Goal: Transaction & Acquisition: Purchase product/service

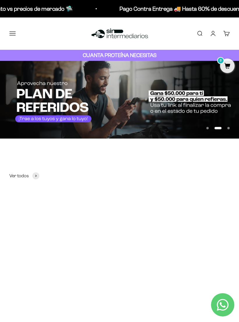
click at [13, 34] on button "Menú" at bounding box center [12, 33] width 6 height 6
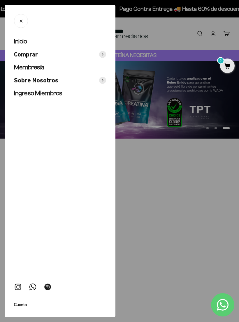
click at [106, 54] on span at bounding box center [102, 54] width 7 height 7
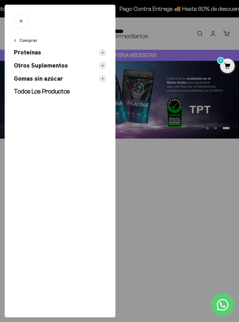
click at [105, 51] on span at bounding box center [102, 52] width 7 height 7
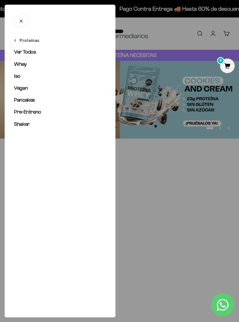
click at [26, 54] on span "Ver Todos" at bounding box center [25, 52] width 22 height 6
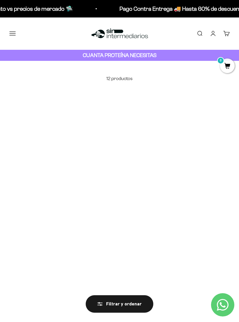
scroll to position [5, 0]
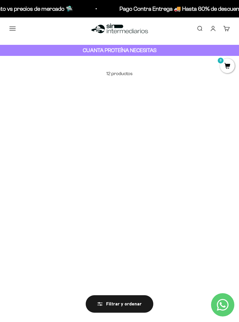
click at [66, 155] on img at bounding box center [62, 137] width 107 height 107
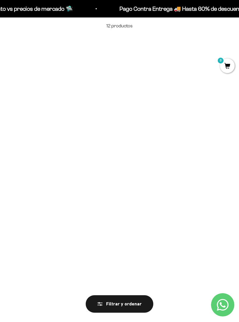
scroll to position [53, 0]
click at [64, 260] on img at bounding box center [62, 246] width 107 height 107
click at [66, 80] on img at bounding box center [62, 80] width 107 height 107
click at [62, 242] on img at bounding box center [62, 237] width 107 height 107
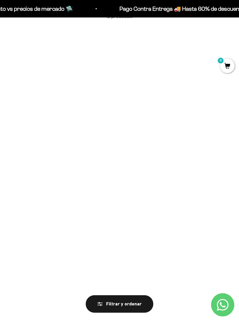
click at [67, 112] on img at bounding box center [62, 80] width 107 height 107
click at [66, 249] on img at bounding box center [62, 237] width 107 height 107
click at [68, 91] on img at bounding box center [62, 80] width 107 height 107
click at [68, 237] on img at bounding box center [62, 237] width 107 height 107
click at [62, 89] on img at bounding box center [62, 80] width 107 height 107
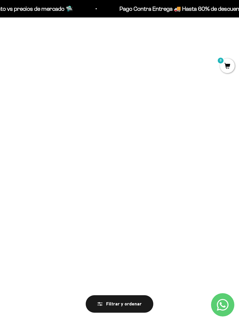
scroll to position [144, 0]
click at [62, 166] on img at bounding box center [62, 155] width 107 height 107
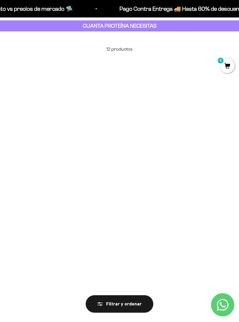
scroll to position [30, 0]
click at [59, 137] on img at bounding box center [62, 113] width 107 height 107
click at [66, 267] on img at bounding box center [62, 269] width 107 height 107
click at [59, 123] on img at bounding box center [62, 113] width 107 height 107
click at [58, 123] on img at bounding box center [62, 113] width 107 height 107
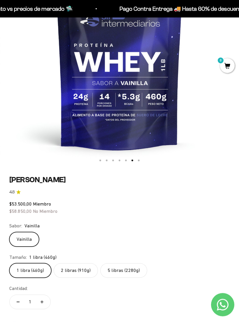
scroll to position [135, 0]
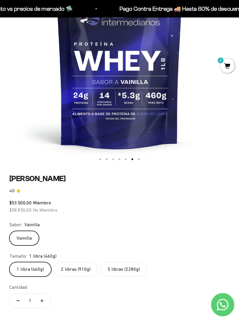
click at [77, 273] on label "2 libras (910g)" at bounding box center [76, 269] width 44 height 15
click at [9, 262] on input "2 libras (910g)" at bounding box center [9, 262] width 0 height 0
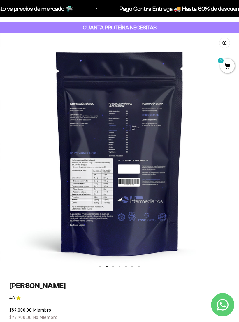
scroll to position [0, 239]
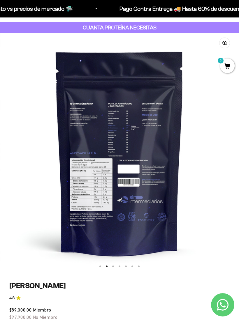
click at [88, 198] on img at bounding box center [119, 152] width 239 height 239
click at [140, 211] on img at bounding box center [119, 152] width 239 height 239
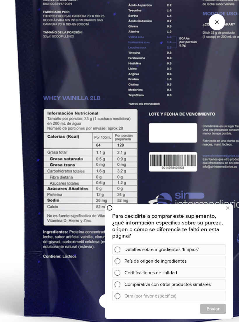
click at [227, 208] on icon at bounding box center [227, 208] width 3 height 8
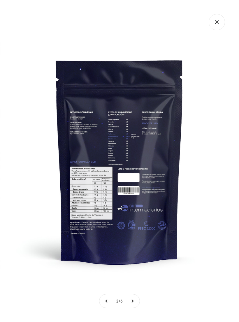
click at [216, 20] on icon "Cerrar galería" at bounding box center [216, 22] width 16 height 16
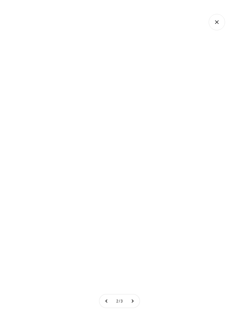
scroll to position [0, 239]
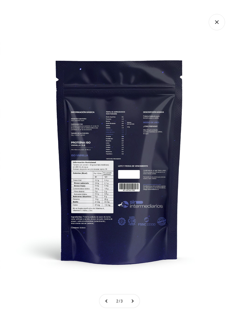
click at [218, 24] on icon "Cerrar galería" at bounding box center [216, 22] width 16 height 16
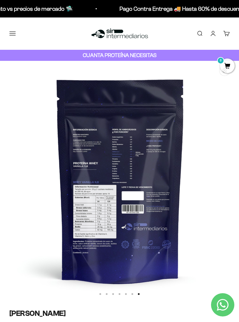
scroll to position [0, 1436]
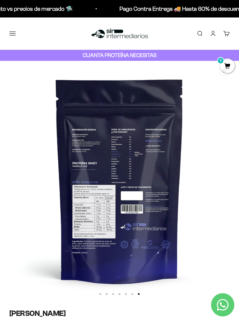
click at [114, 201] on img at bounding box center [119, 180] width 239 height 239
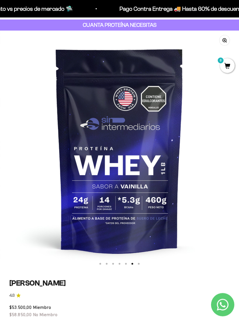
scroll to position [27, 0]
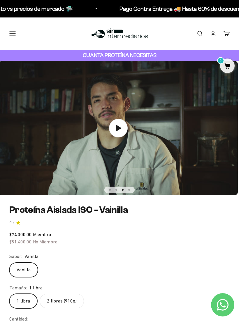
scroll to position [0, 479]
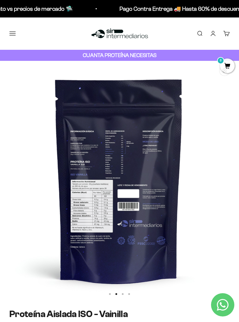
scroll to position [0, 239]
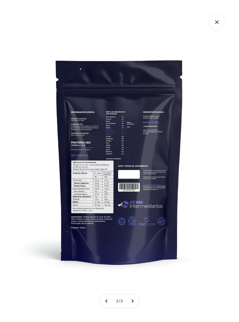
click at [123, 154] on img at bounding box center [119, 161] width 239 height 239
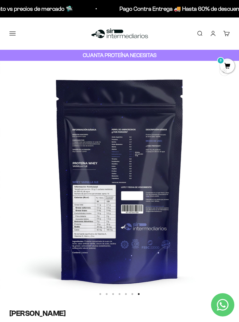
scroll to position [0, 1436]
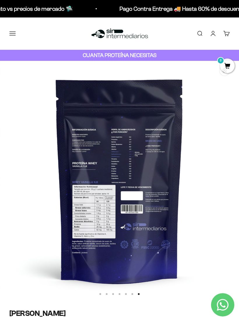
click at [161, 182] on img at bounding box center [119, 180] width 239 height 239
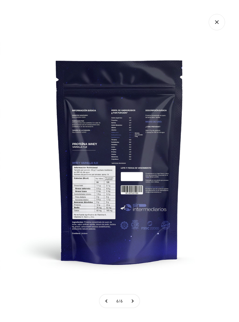
click at [139, 161] on img at bounding box center [119, 161] width 239 height 239
click at [216, 23] on icon "Cerrar galería" at bounding box center [216, 21] width 3 height 3
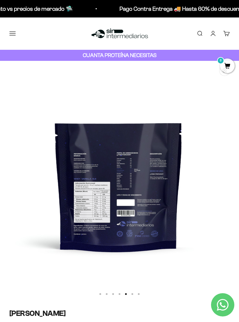
scroll to position [0, 958]
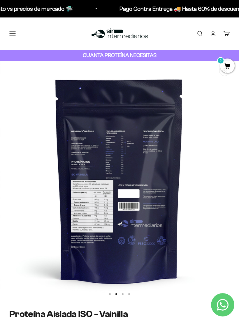
scroll to position [0, 239]
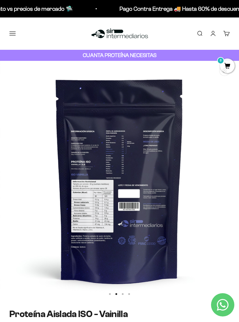
click at [168, 142] on img at bounding box center [119, 180] width 239 height 239
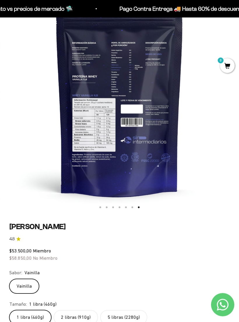
scroll to position [87, 0]
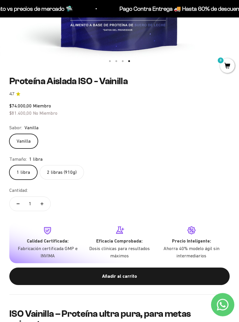
scroll to position [233, 0]
click at [68, 166] on label "2 libras (910g)" at bounding box center [62, 172] width 44 height 15
click at [9, 165] on input "2 libras (910g)" at bounding box center [9, 165] width 0 height 0
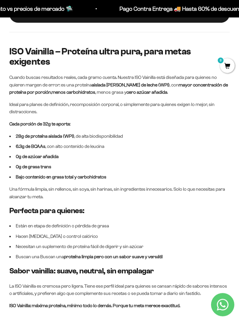
scroll to position [495, 0]
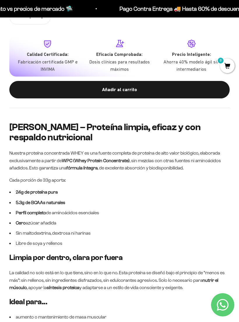
scroll to position [416, 0]
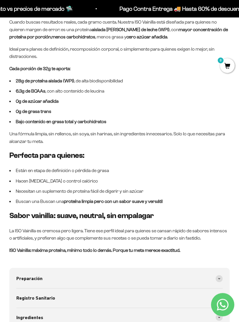
scroll to position [552, 0]
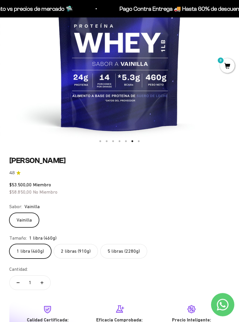
scroll to position [153, 0]
click at [80, 252] on label "2 libras (910g)" at bounding box center [76, 251] width 44 height 15
click at [9, 244] on input "2 libras (910g)" at bounding box center [9, 244] width 0 height 0
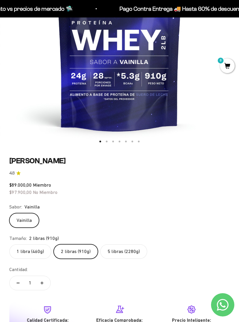
click at [127, 255] on label "5 libras (2280g)" at bounding box center [123, 251] width 47 height 15
click at [9, 244] on input "5 libras (2280g)" at bounding box center [9, 244] width 0 height 0
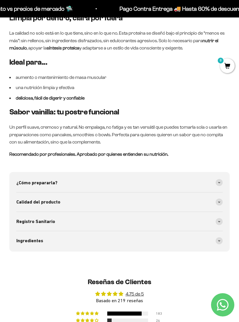
scroll to position [693, 0]
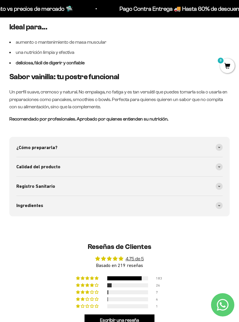
click at [218, 166] on icon at bounding box center [219, 167] width 2 height 2
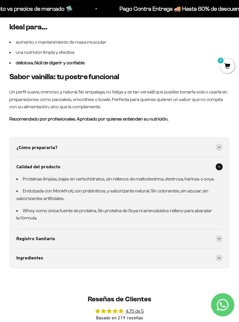
click at [137, 229] on div "Registro Sanitario" at bounding box center [119, 238] width 206 height 19
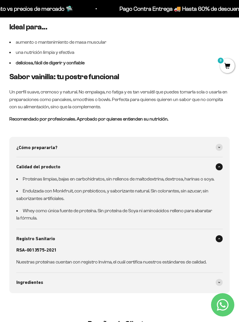
click at [112, 274] on div "Ingredientes" at bounding box center [119, 282] width 206 height 19
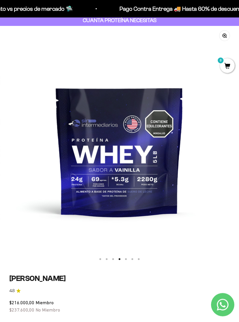
scroll to position [0, 0]
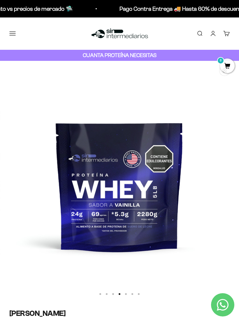
click at [15, 37] on button "Menú" at bounding box center [12, 33] width 6 height 6
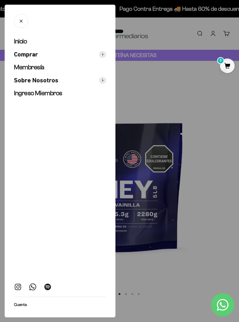
click at [202, 150] on div at bounding box center [119, 161] width 239 height 322
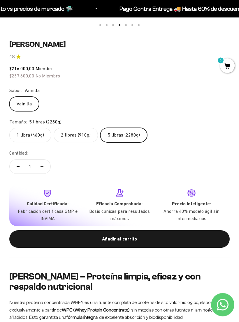
scroll to position [269, 0]
click at [137, 238] on div "Añadir al carrito" at bounding box center [119, 239] width 197 height 8
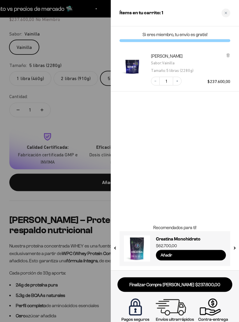
scroll to position [326, 0]
click at [172, 253] on input "Añadir" at bounding box center [191, 255] width 70 height 10
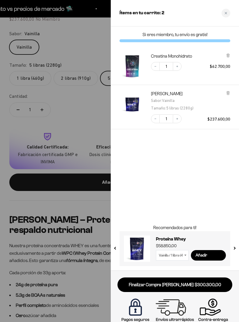
click at [27, 92] on div at bounding box center [119, 161] width 239 height 322
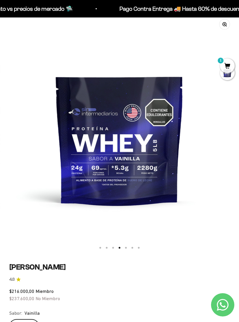
scroll to position [0, 0]
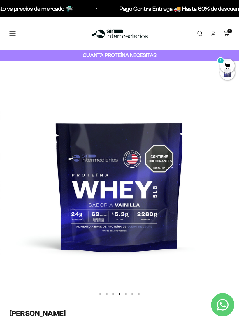
click at [13, 32] on button "Menú" at bounding box center [12, 33] width 6 height 6
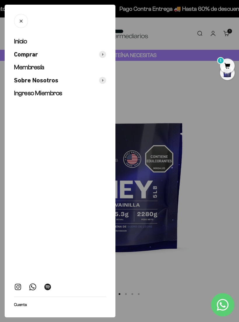
click at [103, 54] on span at bounding box center [102, 54] width 7 height 7
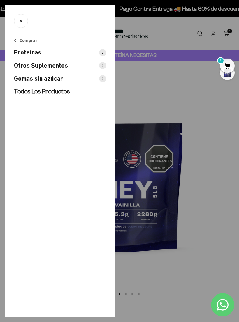
click at [103, 64] on icon at bounding box center [102, 65] width 1 height 2
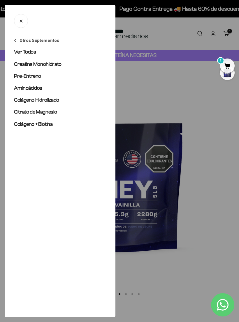
click at [175, 193] on div at bounding box center [119, 161] width 239 height 322
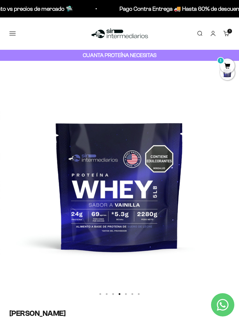
click at [14, 31] on button "Menú" at bounding box center [12, 33] width 6 height 6
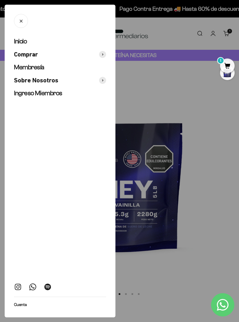
click at [104, 80] on span at bounding box center [102, 80] width 7 height 7
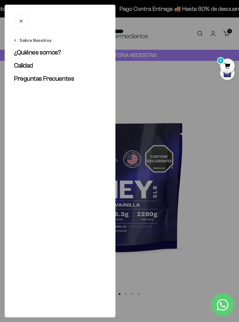
click at [31, 53] on span "¿Quiénes somos?" at bounding box center [37, 52] width 47 height 7
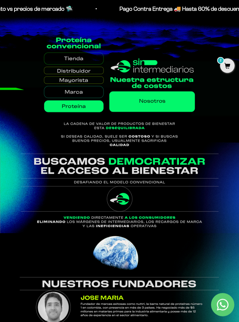
scroll to position [172, 0]
click at [167, 102] on img at bounding box center [119, 91] width 239 height 116
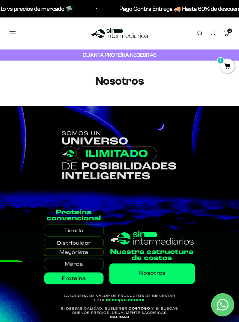
scroll to position [0, 0]
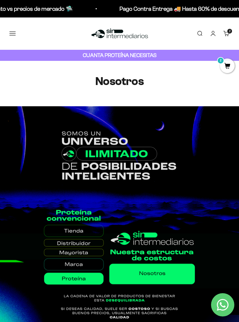
click at [229, 34] on link "Carrito 2 artículos 2" at bounding box center [226, 33] width 6 height 6
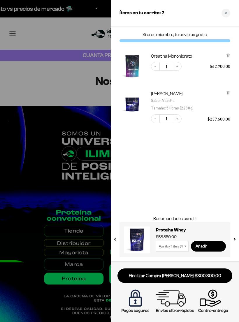
click at [184, 274] on link "Finalizar Compra [PERSON_NAME] $300.300,00" at bounding box center [174, 275] width 115 height 15
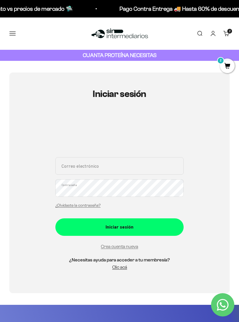
scroll to position [1, 0]
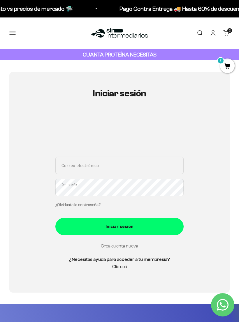
click at [116, 246] on link "Crea cuenta nueva" at bounding box center [119, 245] width 37 height 5
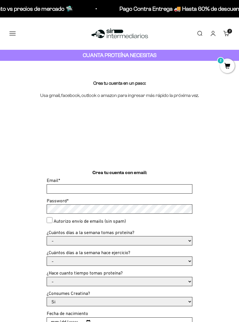
click at [134, 185] on input "Email *" at bounding box center [119, 189] width 145 height 9
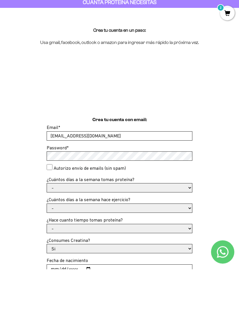
type input "[EMAIL_ADDRESS][DOMAIN_NAME]"
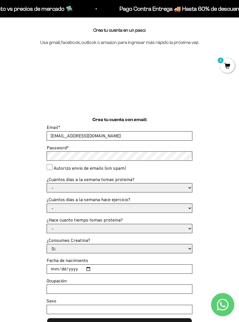
scroll to position [53, 0]
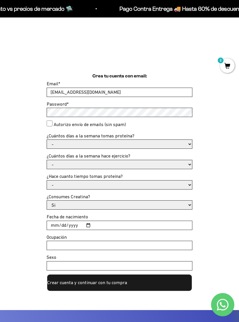
click at [188, 204] on select "Si No" at bounding box center [119, 205] width 145 height 9
click at [187, 201] on select "Si No" at bounding box center [119, 205] width 145 height 9
click at [178, 201] on select "Si No" at bounding box center [119, 205] width 145 height 9
select select "No"
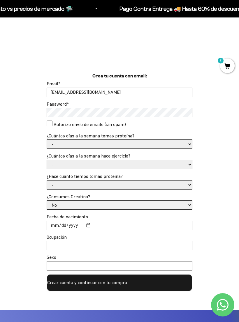
click at [154, 222] on input "Fecha de nacimiento" at bounding box center [119, 225] width 145 height 9
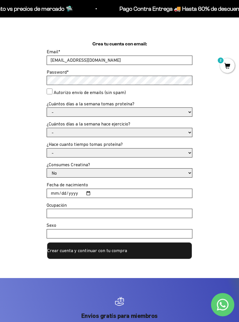
scroll to position [129, 0]
click at [114, 189] on input "[DATE]" at bounding box center [119, 193] width 145 height 9
type input "[DATE]"
click at [113, 248] on button "Crear cuenta y continuar con tu compra" at bounding box center [120, 250] width 146 height 17
